Goal: Task Accomplishment & Management: Manage account settings

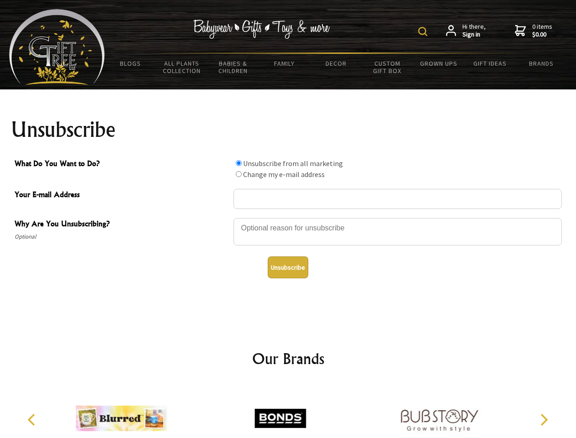
click at [424, 31] on img at bounding box center [422, 31] width 9 height 9
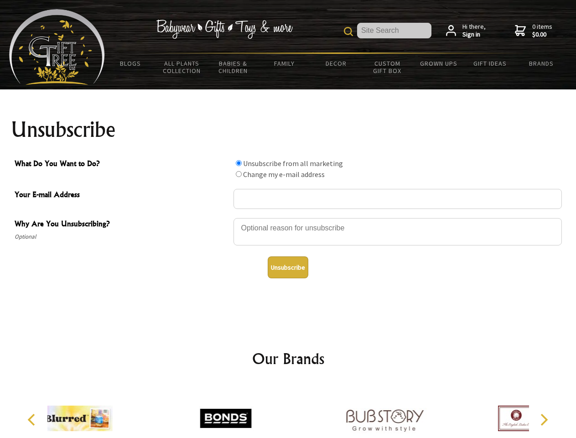
click at [288, 218] on div at bounding box center [398, 233] width 329 height 32
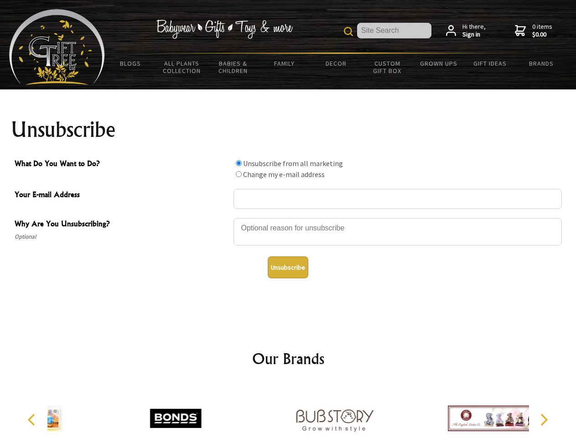
click at [239, 163] on input "What Do You Want to Do?" at bounding box center [239, 163] width 6 height 6
click at [239, 174] on input "What Do You Want to Do?" at bounding box center [239, 174] width 6 height 6
radio input "true"
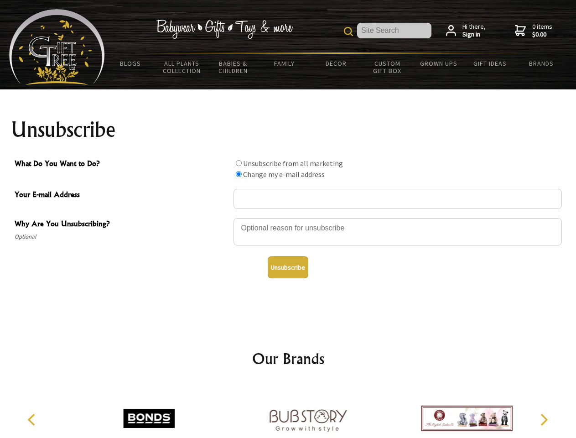
click at [288, 267] on button "Unsubscribe" at bounding box center [288, 267] width 41 height 22
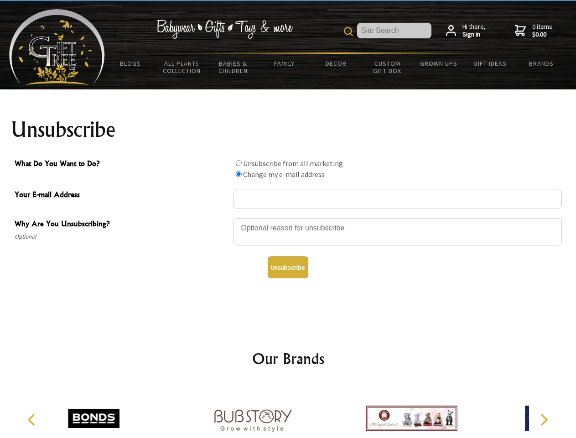
click at [33, 420] on icon "Previous" at bounding box center [32, 420] width 12 height 12
click at [544, 420] on icon "Next" at bounding box center [544, 420] width 12 height 12
